Goal: Task Accomplishment & Management: Use online tool/utility

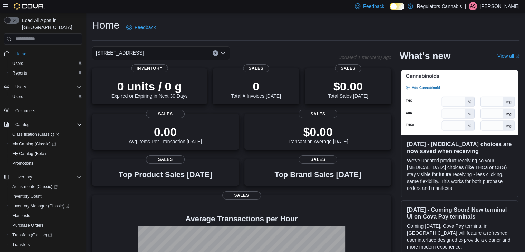
scroll to position [68, 0]
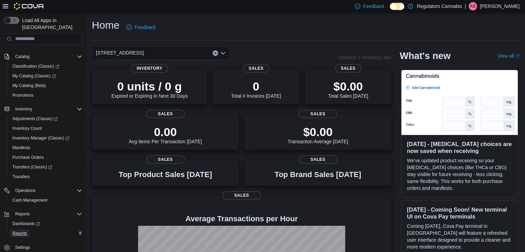
click at [23, 231] on span "Reports" at bounding box center [19, 234] width 15 height 6
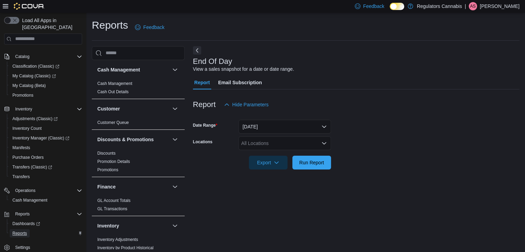
scroll to position [2, 0]
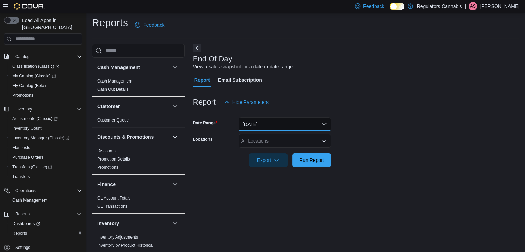
click at [279, 120] on button "Today" at bounding box center [285, 124] width 93 height 14
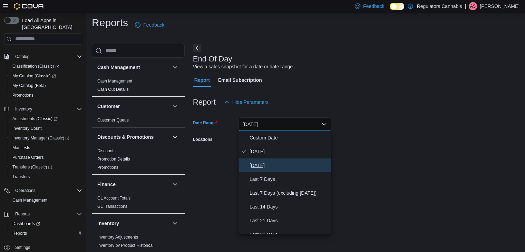
click at [277, 162] on span "Yesterday" at bounding box center [289, 165] width 79 height 8
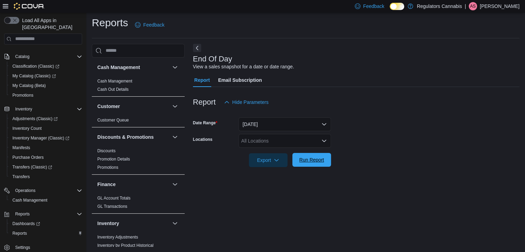
click at [312, 159] on span "Run Report" at bounding box center [312, 159] width 25 height 7
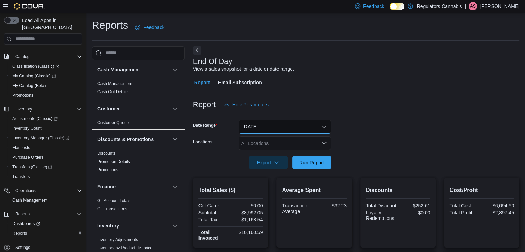
click at [276, 125] on button "Yesterday" at bounding box center [285, 127] width 93 height 14
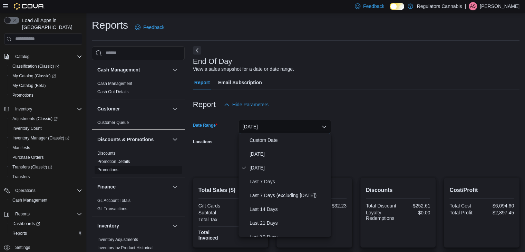
scroll to position [104, 0]
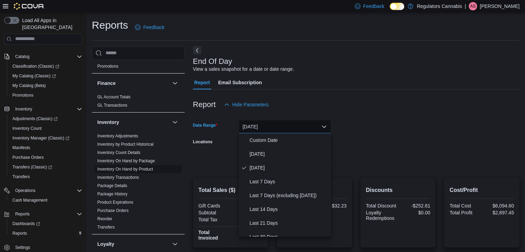
click at [161, 169] on span "Inventory On Hand by Product" at bounding box center [138, 169] width 87 height 8
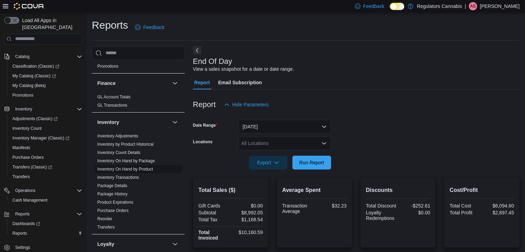
click at [144, 169] on link "Inventory On Hand by Product" at bounding box center [125, 169] width 56 height 5
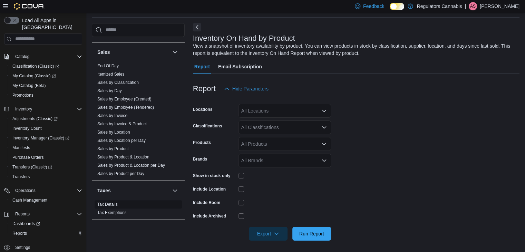
scroll to position [25, 0]
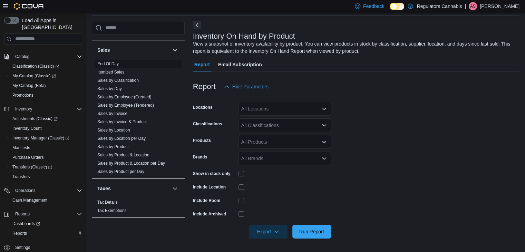
click at [107, 63] on link "End Of Day" at bounding box center [107, 63] width 21 height 5
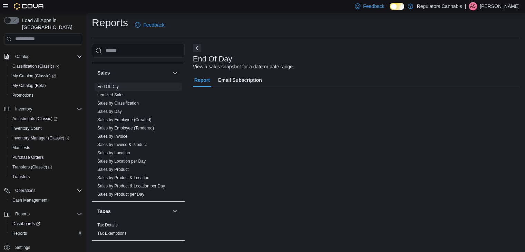
scroll to position [2, 0]
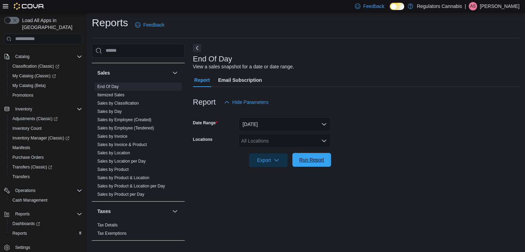
click at [311, 159] on span "Run Report" at bounding box center [312, 159] width 25 height 7
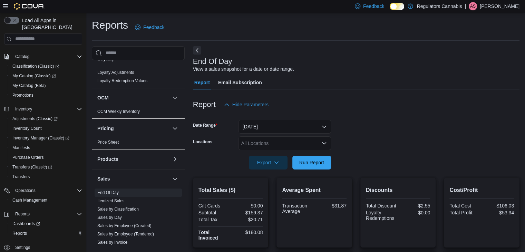
scroll to position [186, 0]
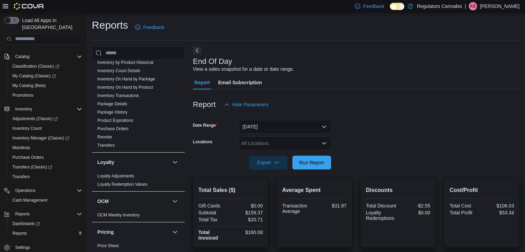
drag, startPoint x: 146, startPoint y: 87, endPoint x: 216, endPoint y: 93, distance: 70.0
click at [146, 87] on link "Inventory On Hand by Product" at bounding box center [125, 87] width 56 height 5
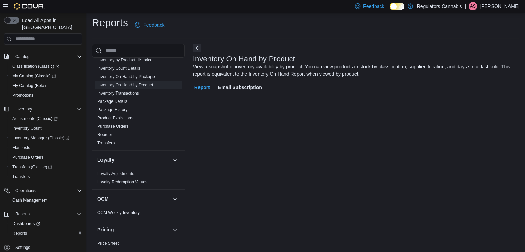
scroll to position [23, 0]
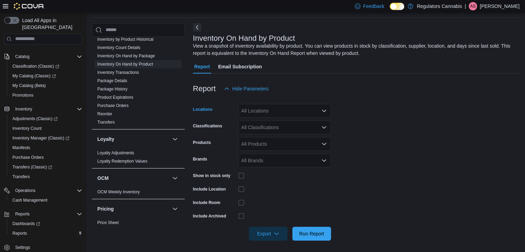
click at [294, 114] on div "All Locations" at bounding box center [285, 111] width 93 height 14
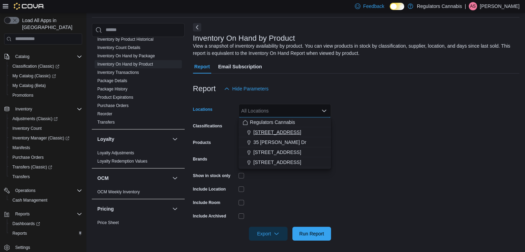
click at [300, 132] on div "3099 Forest Glade Dr" at bounding box center [285, 132] width 84 height 7
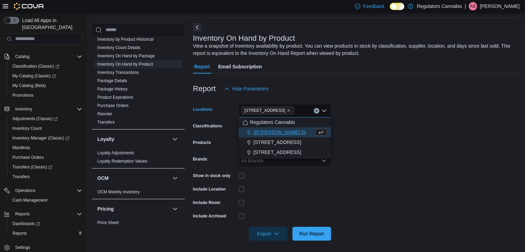
click at [416, 108] on form "Locations 3099 Forest Glade Dr Combo box. Selected. 3099 Forest Glade Dr. Press…" at bounding box center [356, 168] width 327 height 145
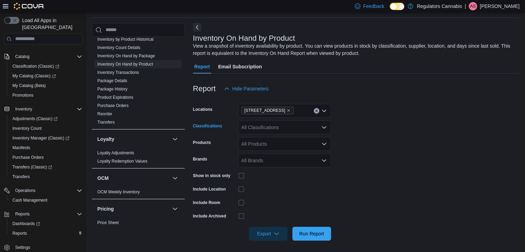
click at [284, 125] on div "All Classifications" at bounding box center [285, 128] width 93 height 14
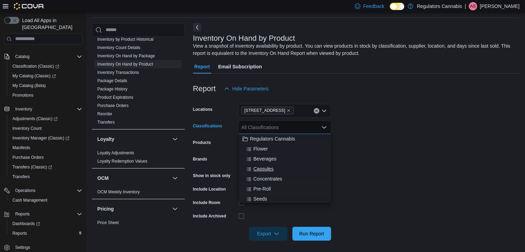
click at [292, 168] on div "Capsules" at bounding box center [285, 168] width 84 height 7
click at [292, 168] on div "Concentrates" at bounding box center [278, 168] width 71 height 7
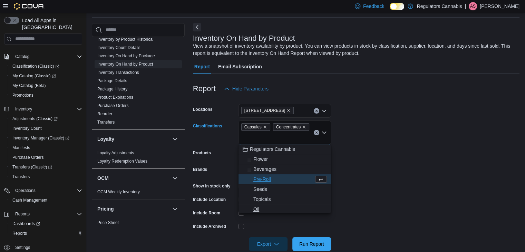
click at [290, 208] on div "Oil" at bounding box center [285, 209] width 84 height 7
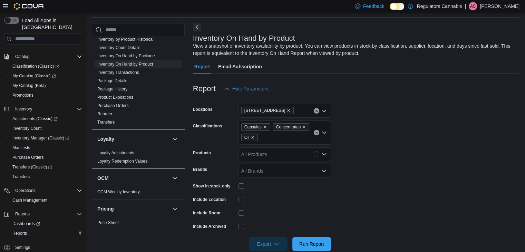
click at [387, 155] on form "Locations 3099 Forest Glade Dr Classifications Capsules Concentrates Oil Produc…" at bounding box center [356, 173] width 327 height 155
drag, startPoint x: 316, startPoint y: 241, endPoint x: 331, endPoint y: 233, distance: 17.3
click at [316, 241] on span "Run Report" at bounding box center [312, 244] width 25 height 7
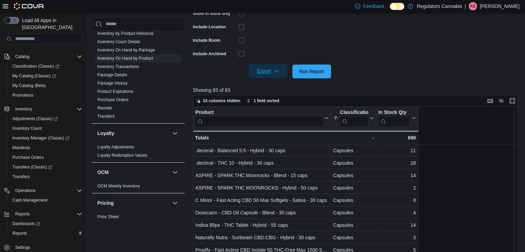
click at [265, 68] on span "Export" at bounding box center [268, 71] width 30 height 14
click at [264, 85] on span "Export to Excel" at bounding box center [269, 85] width 31 height 6
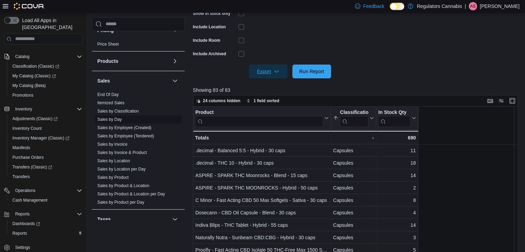
scroll to position [393, 0]
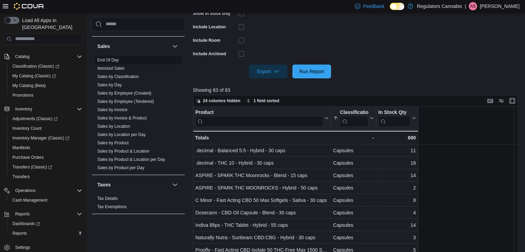
click at [108, 60] on link "End Of Day" at bounding box center [107, 60] width 21 height 5
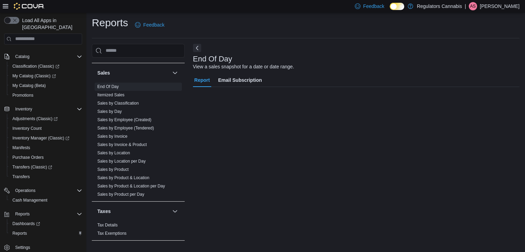
scroll to position [2, 0]
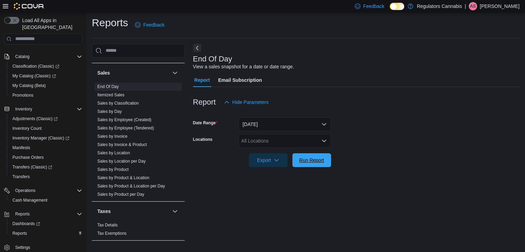
click at [312, 161] on span "Run Report" at bounding box center [312, 160] width 25 height 7
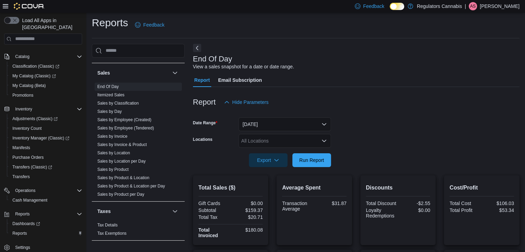
scroll to position [180, 0]
